Goal: Task Accomplishment & Management: Manage account settings

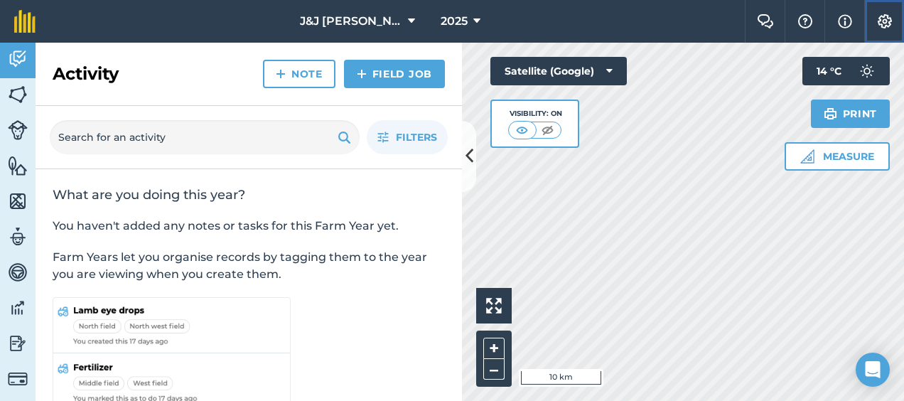
click at [880, 23] on img at bounding box center [884, 21] width 17 height 14
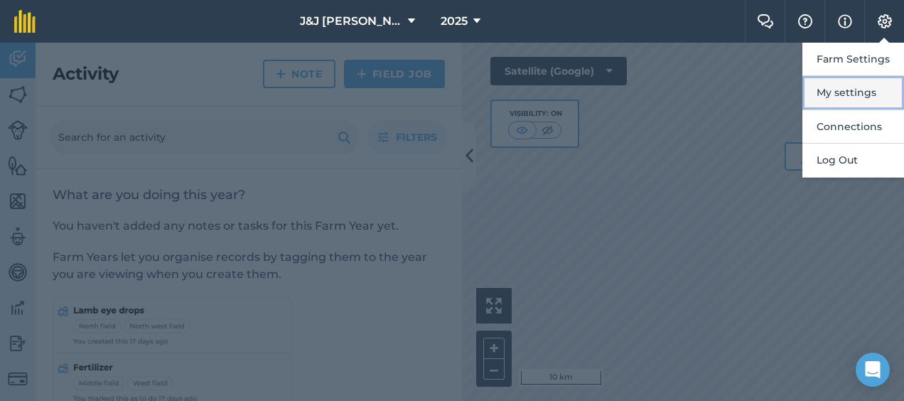
click at [849, 96] on button "My settings" at bounding box center [853, 92] width 102 height 33
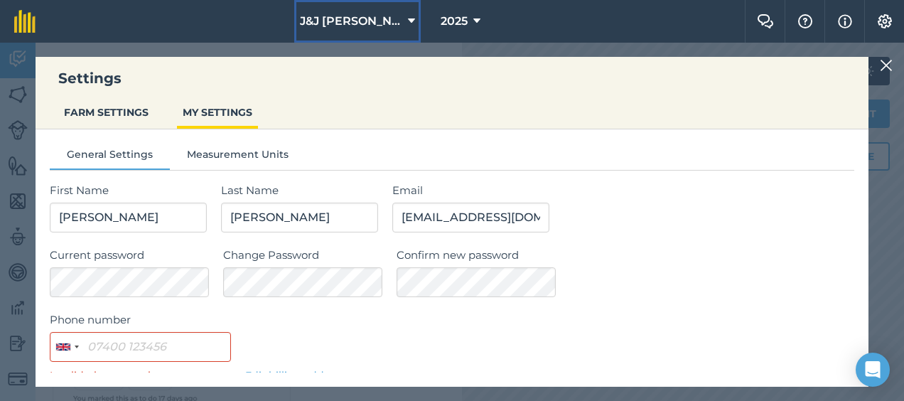
click at [362, 23] on span "J&J [PERSON_NAME]" at bounding box center [351, 21] width 102 height 17
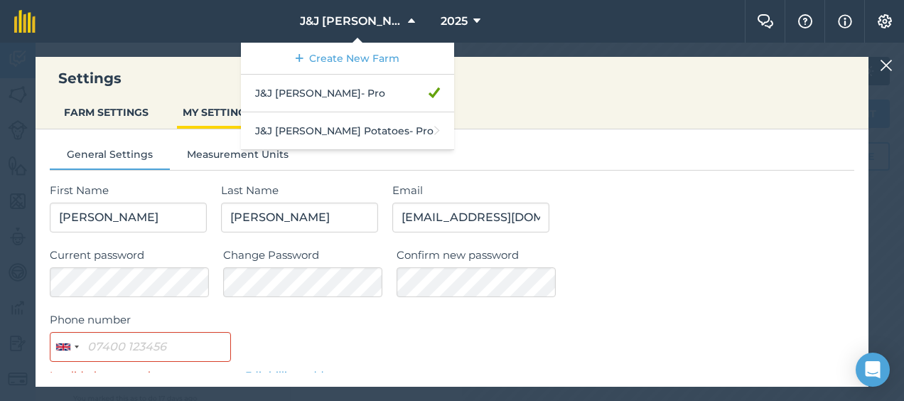
click at [539, 84] on h3 "Settings" at bounding box center [452, 78] width 833 height 20
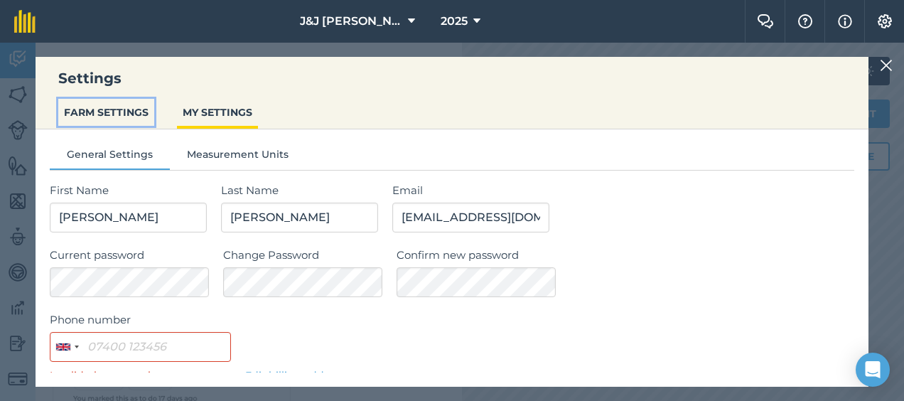
click at [113, 116] on button "FARM SETTINGS" at bounding box center [106, 112] width 96 height 27
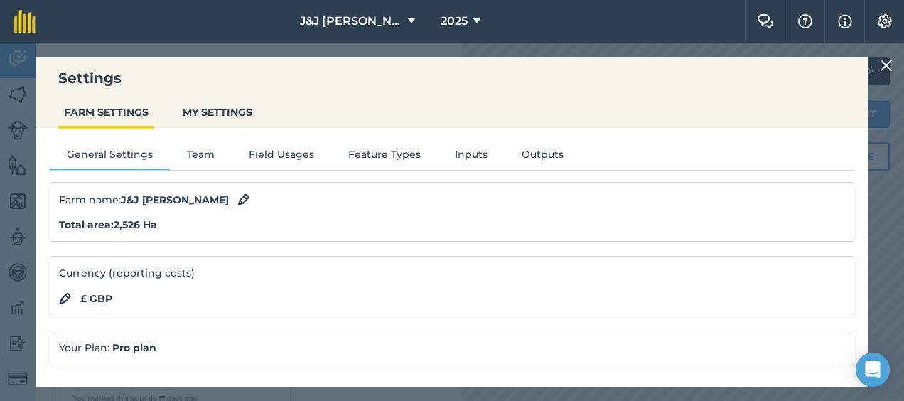
click at [885, 63] on img at bounding box center [886, 65] width 13 height 17
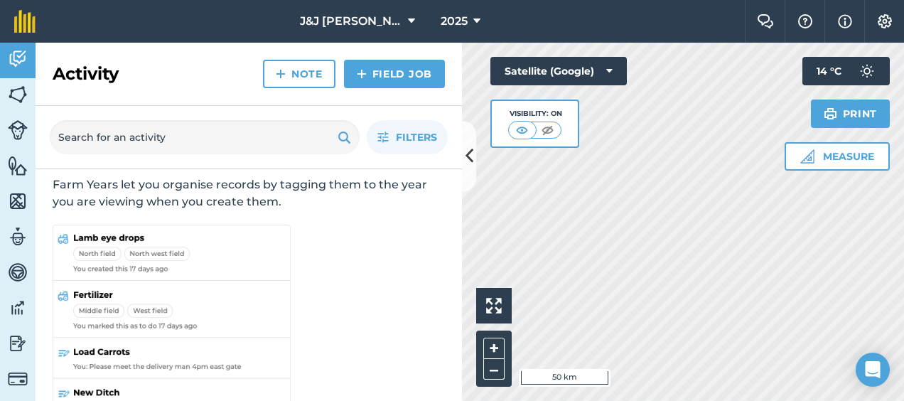
scroll to position [122, 0]
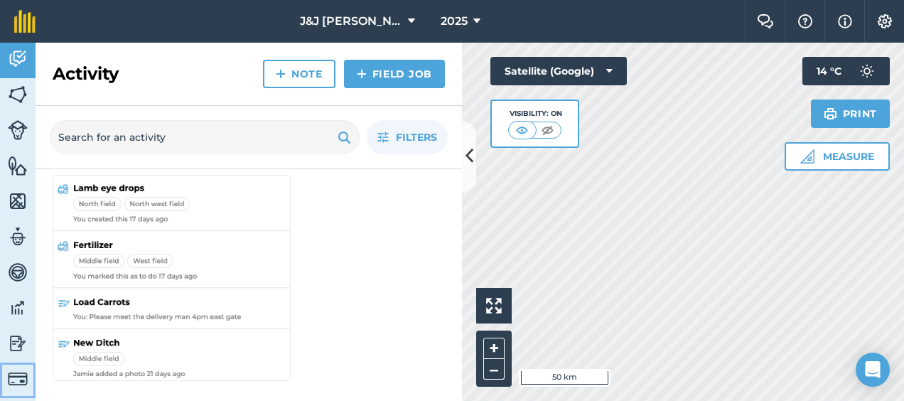
click at [20, 381] on img at bounding box center [18, 379] width 20 height 20
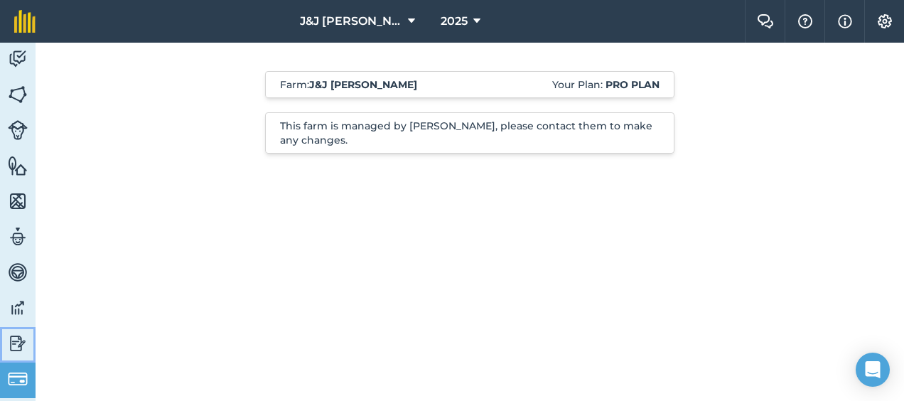
click at [13, 345] on img at bounding box center [18, 343] width 20 height 21
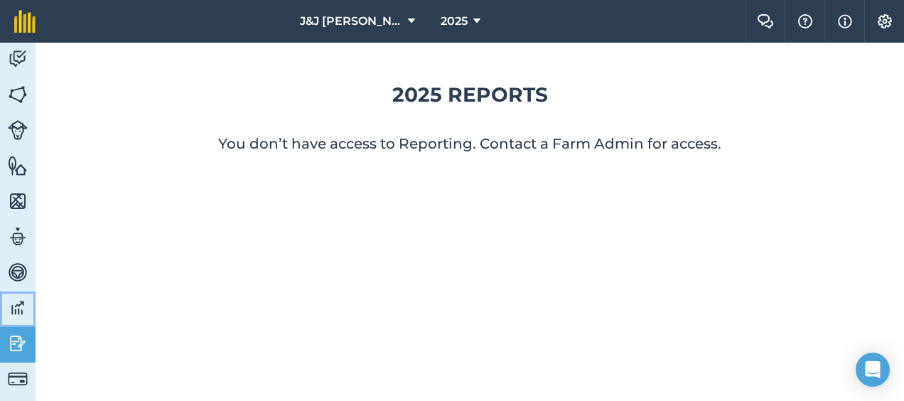
click at [16, 307] on img at bounding box center [18, 307] width 20 height 21
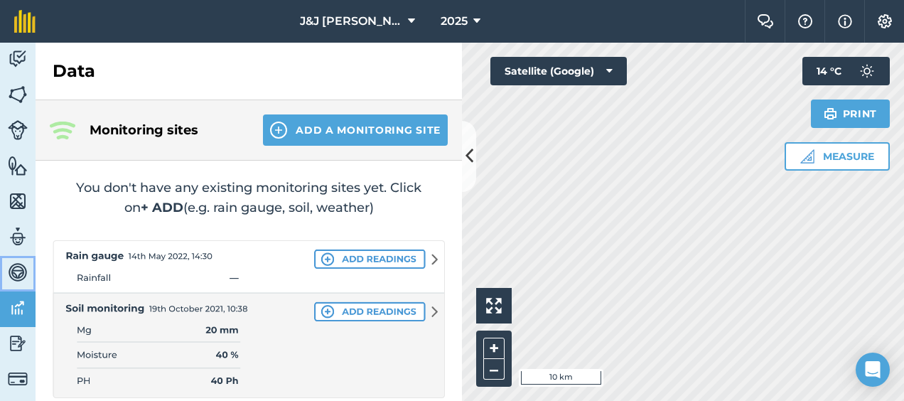
click at [18, 264] on img at bounding box center [18, 272] width 20 height 21
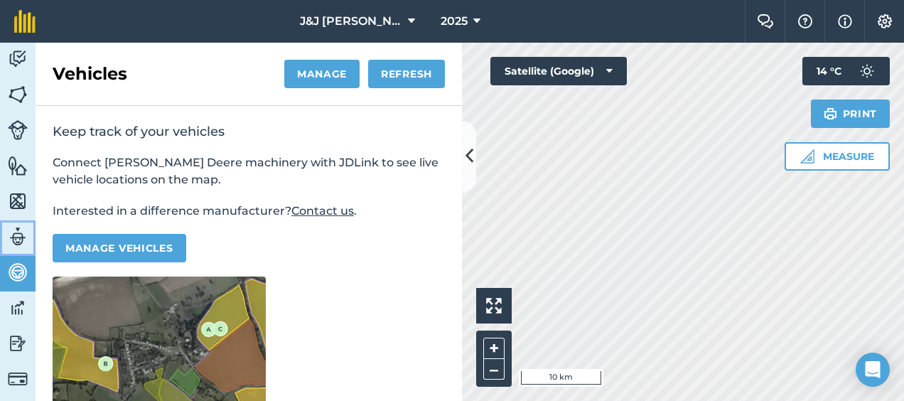
click at [18, 222] on link "Team" at bounding box center [18, 238] width 36 height 36
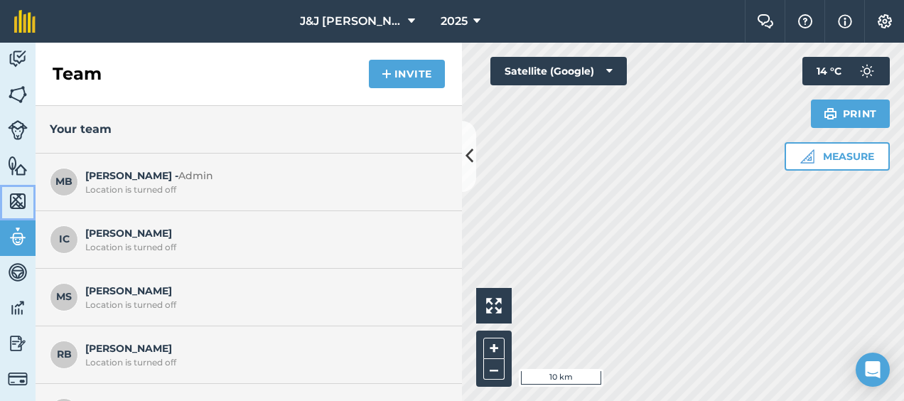
click at [19, 192] on img at bounding box center [18, 200] width 20 height 21
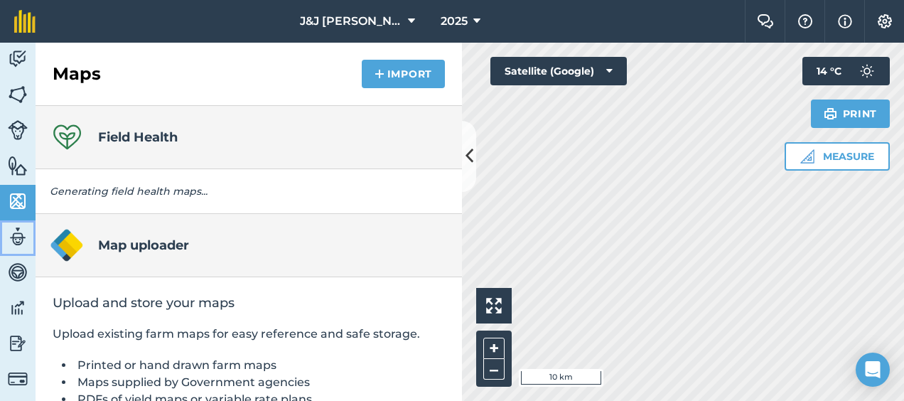
click at [19, 231] on img at bounding box center [18, 236] width 20 height 21
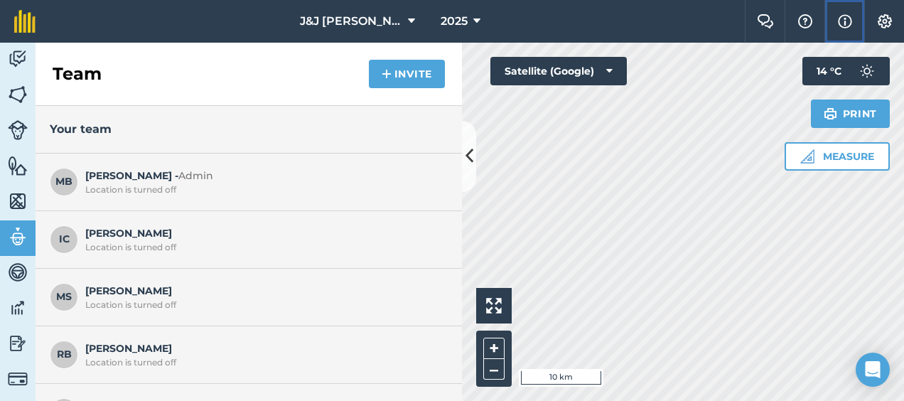
click at [841, 23] on img at bounding box center [845, 21] width 14 height 17
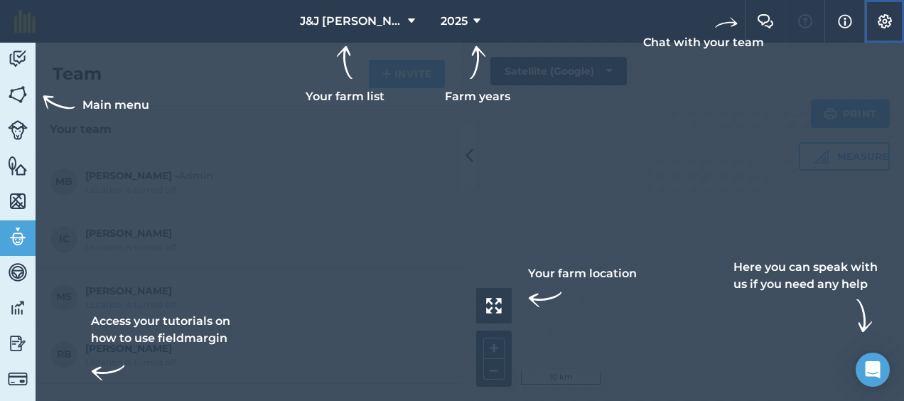
click at [880, 18] on img at bounding box center [884, 21] width 17 height 14
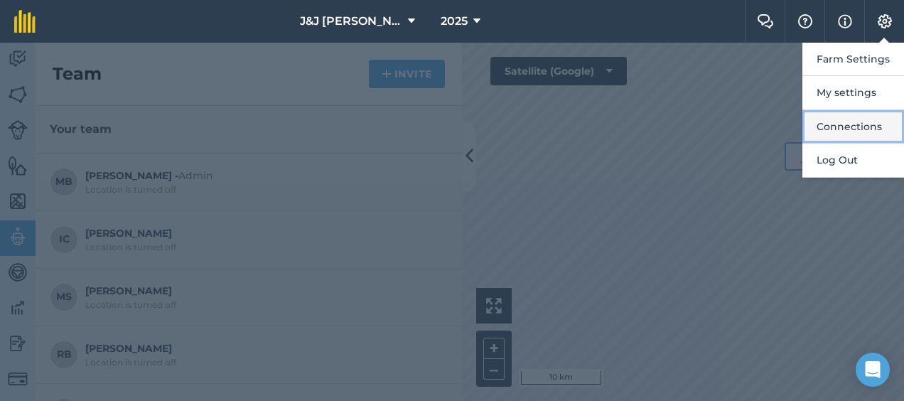
click at [844, 122] on button "Connections" at bounding box center [853, 126] width 102 height 33
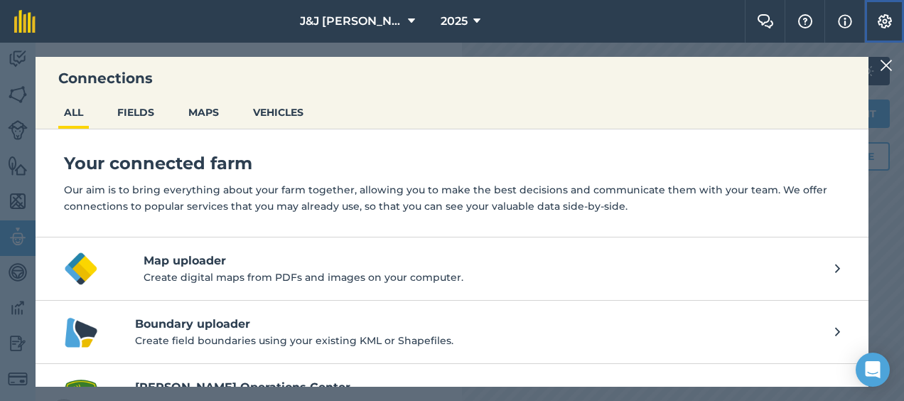
click at [893, 13] on button "Settings" at bounding box center [884, 21] width 40 height 43
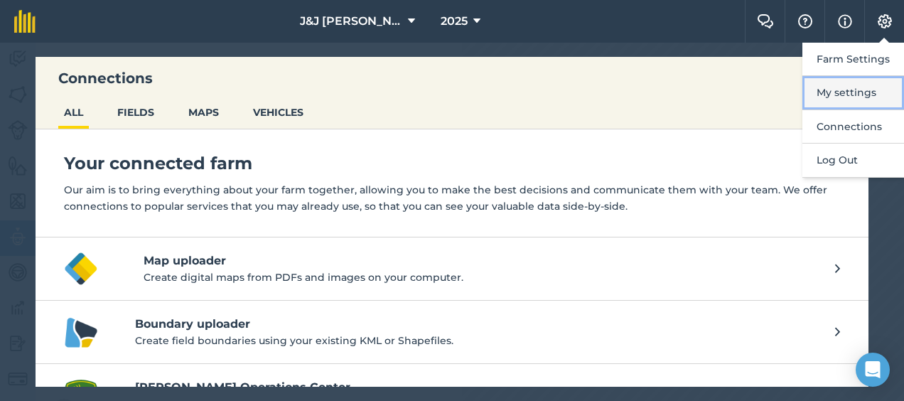
click at [847, 91] on button "My settings" at bounding box center [853, 92] width 102 height 33
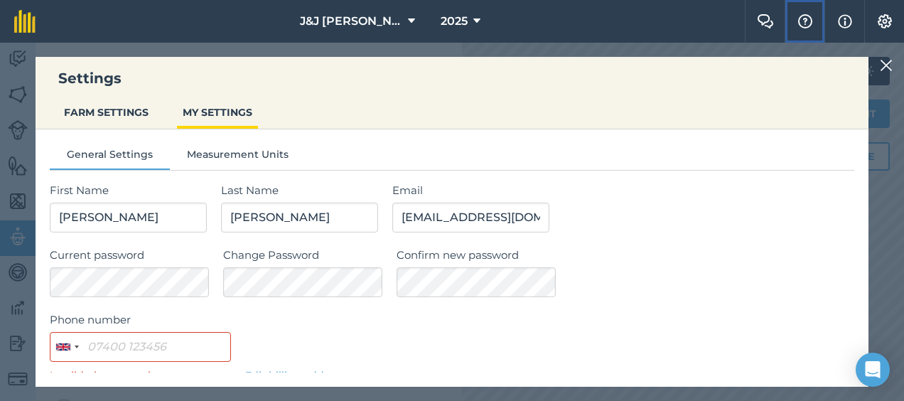
click at [806, 16] on img at bounding box center [805, 21] width 17 height 14
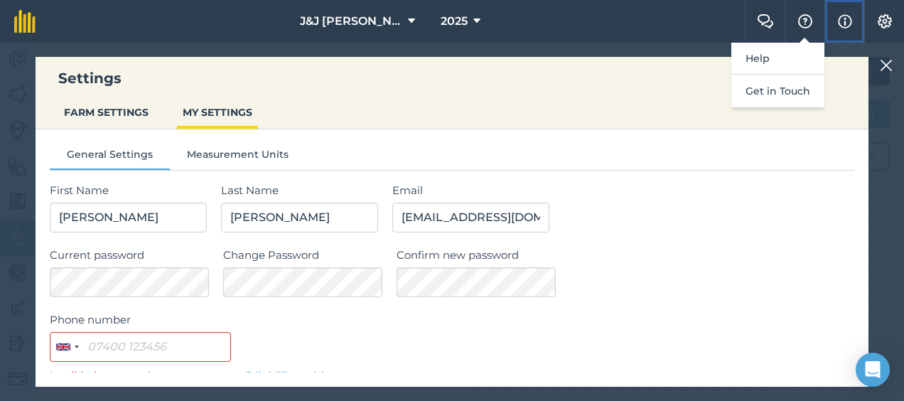
click at [849, 21] on img at bounding box center [845, 21] width 14 height 17
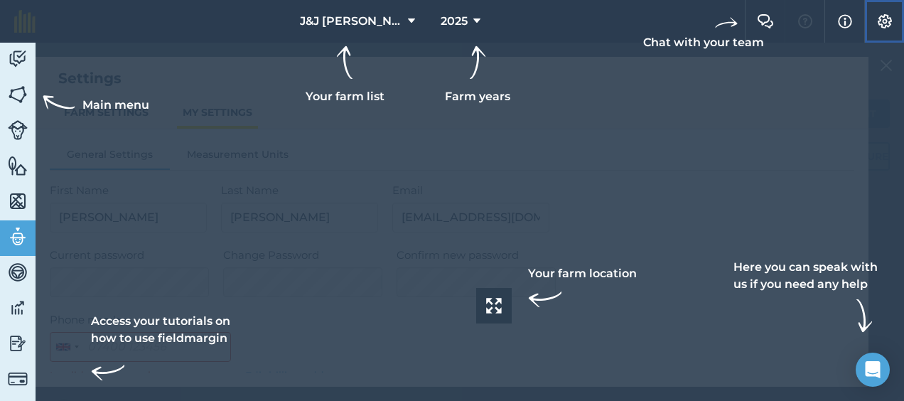
click at [883, 18] on img at bounding box center [884, 21] width 17 height 14
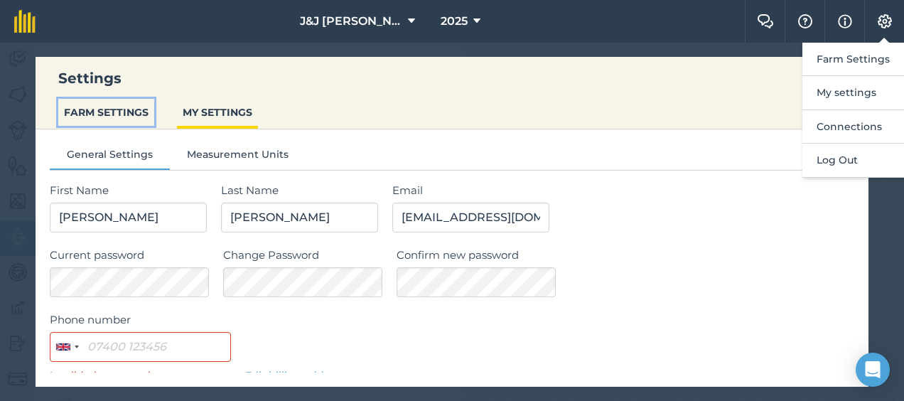
click at [93, 119] on button "FARM SETTINGS" at bounding box center [106, 112] width 96 height 27
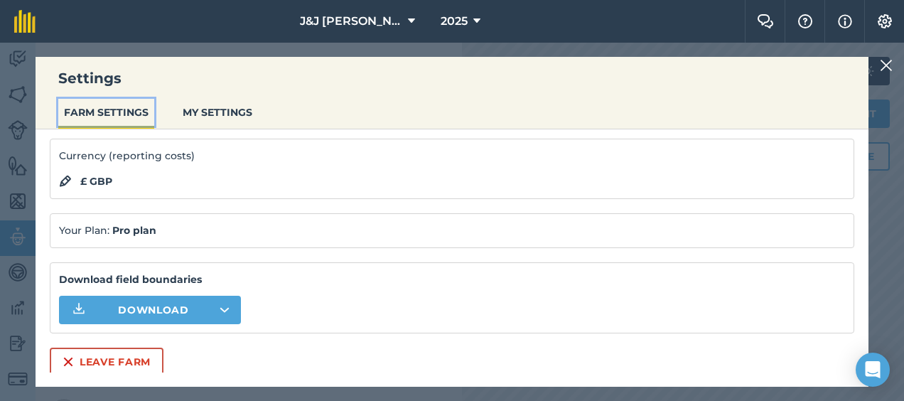
scroll to position [118, 0]
click at [222, 307] on icon "button" at bounding box center [224, 309] width 9 height 4
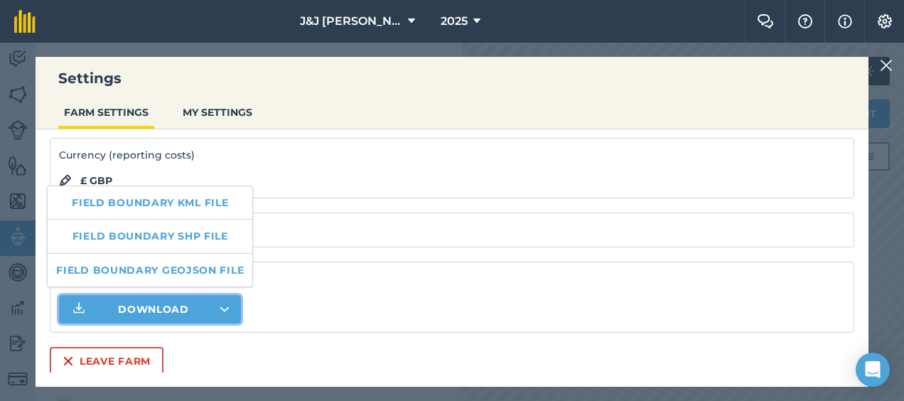
click at [313, 222] on p "Your Plan: Pro plan" at bounding box center [452, 230] width 786 height 16
